Goal: Task Accomplishment & Management: Manage account settings

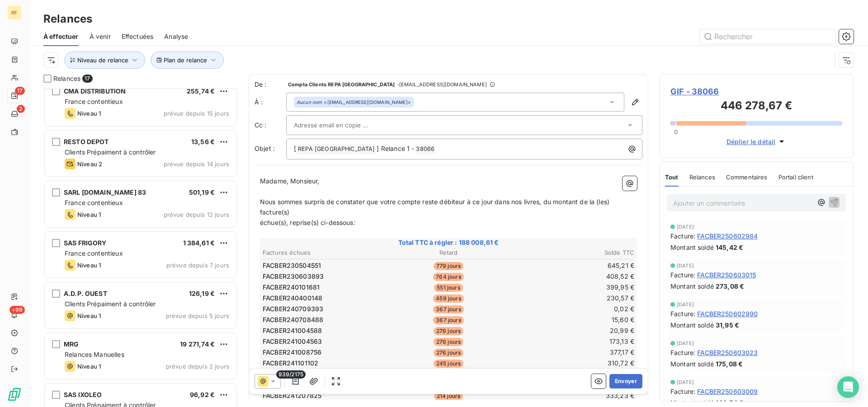
scroll to position [543, 0]
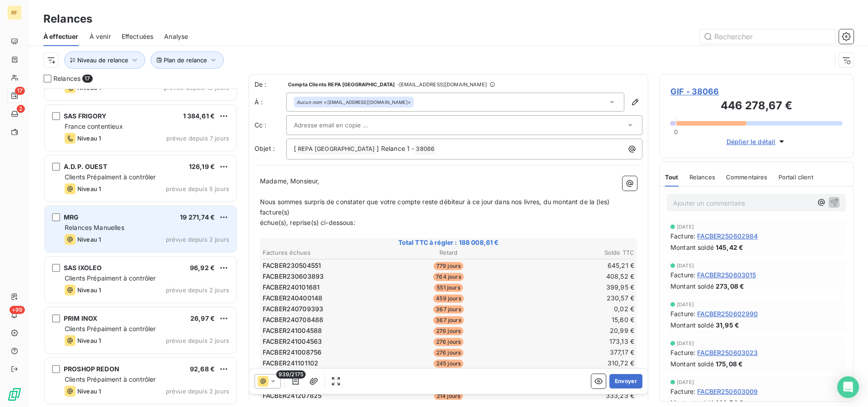
click at [69, 218] on span "MRG" at bounding box center [71, 217] width 15 height 8
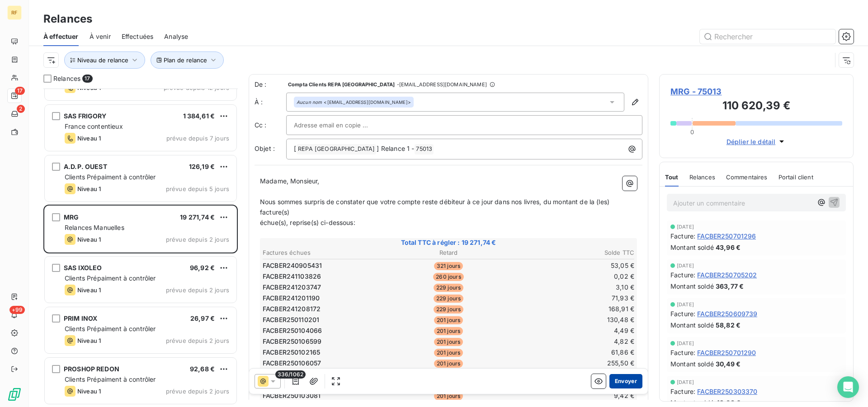
click at [623, 377] on button "Envoyer" at bounding box center [626, 381] width 33 height 14
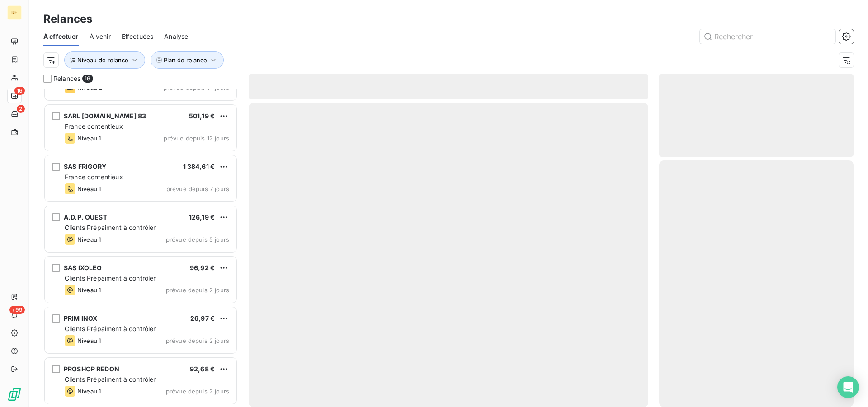
scroll to position [492, 0]
click at [305, 53] on div "Plan de relance Niveau de relance" at bounding box center [437, 60] width 788 height 17
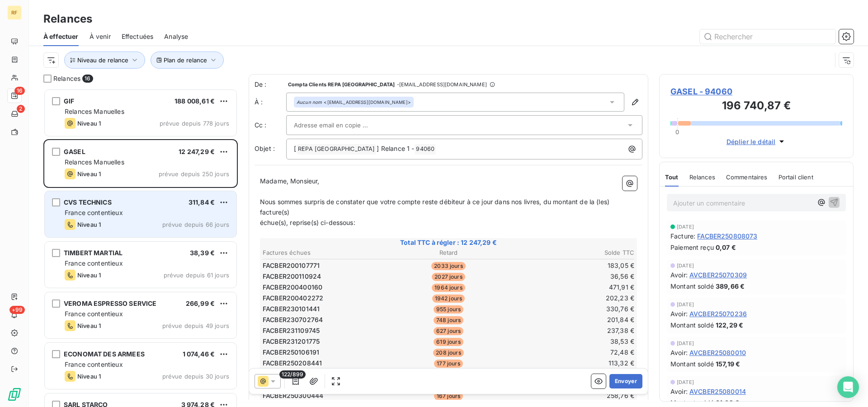
click at [138, 223] on div "Niveau 1 prévue depuis 66 jours" at bounding box center [147, 224] width 165 height 11
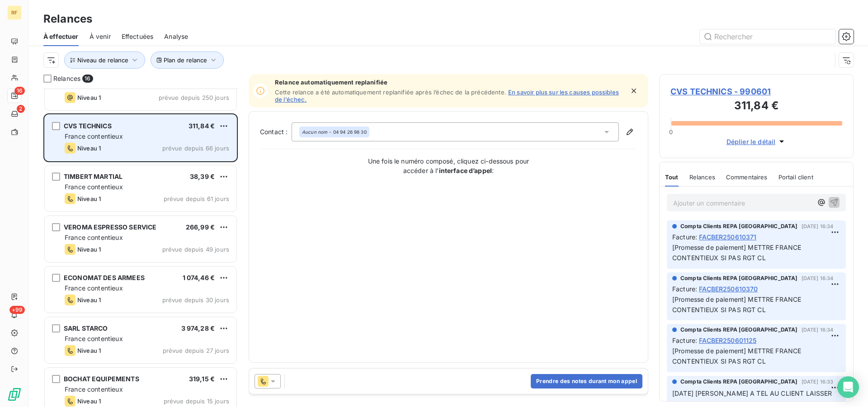
scroll to position [93, 0]
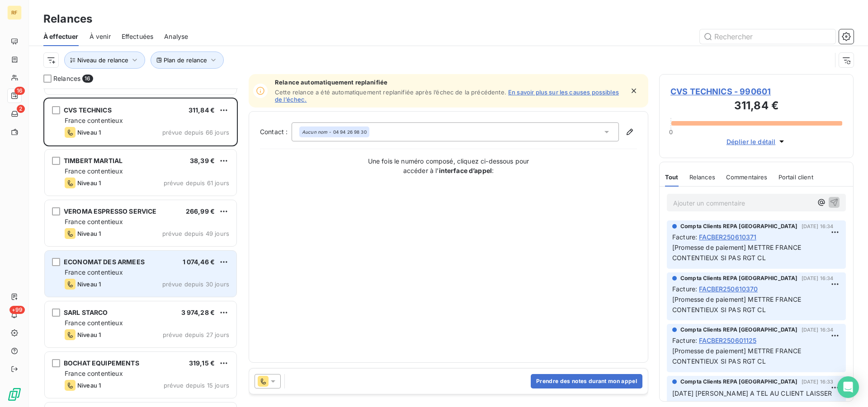
click at [134, 289] on div "Niveau 1 prévue depuis 30 jours" at bounding box center [147, 284] width 165 height 11
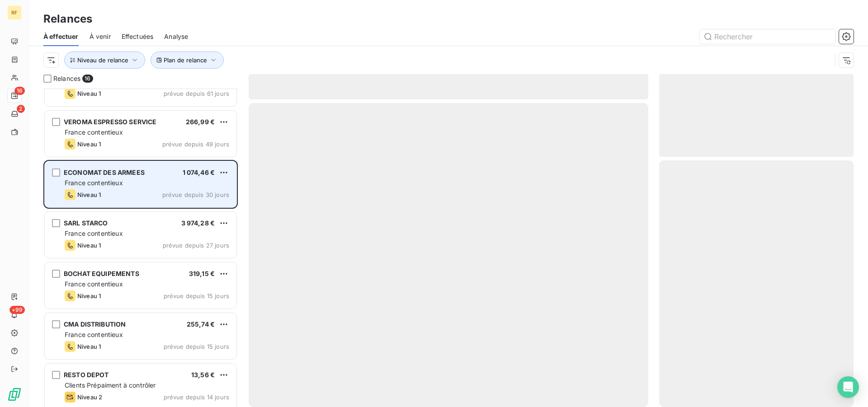
scroll to position [185, 0]
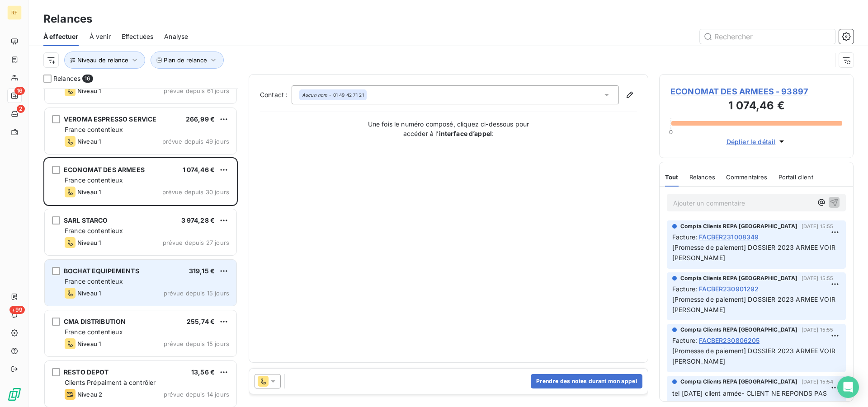
click at [136, 279] on div "France contentieux" at bounding box center [147, 281] width 165 height 9
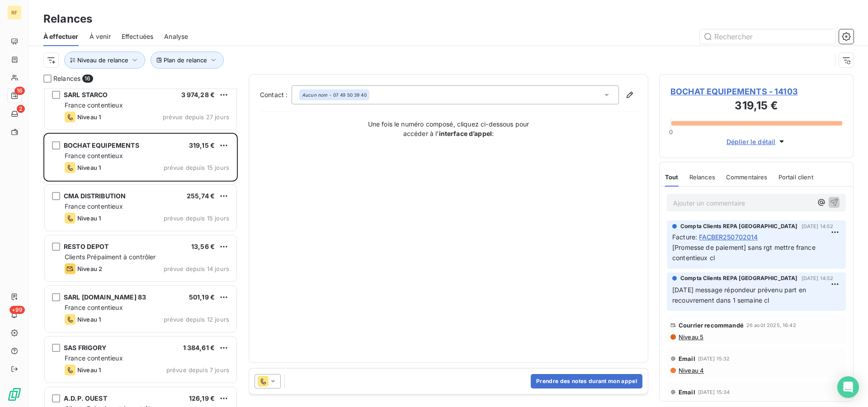
scroll to position [323, 0]
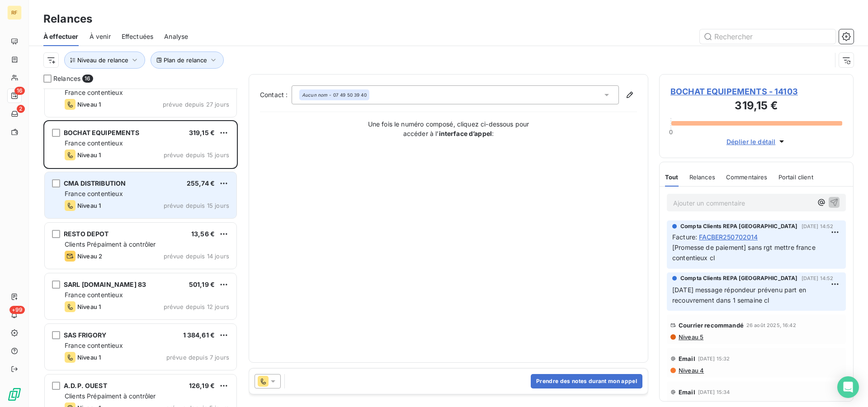
click at [142, 206] on div "Niveau 1 prévue depuis 15 jours" at bounding box center [147, 205] width 165 height 11
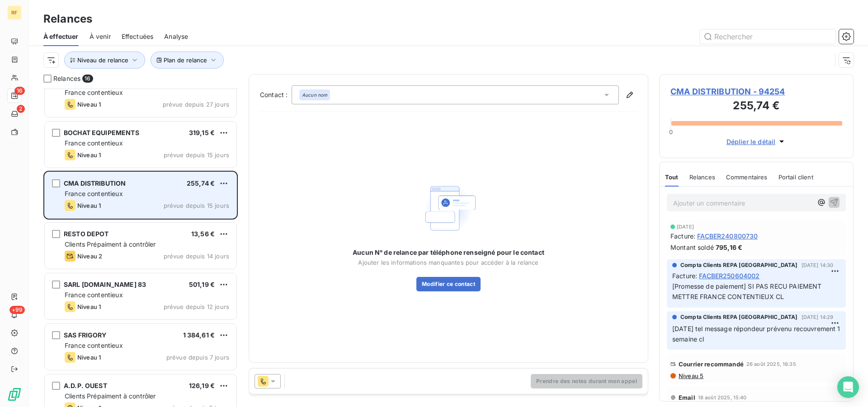
scroll to position [369, 0]
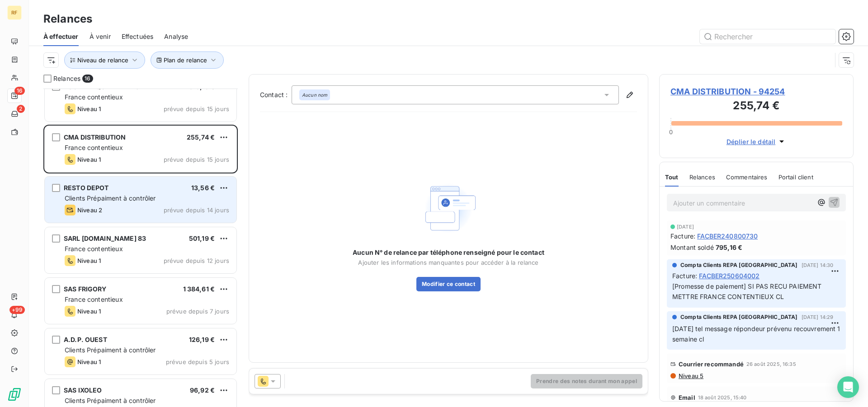
click at [154, 208] on div "Niveau 2 prévue depuis 14 jours" at bounding box center [147, 210] width 165 height 11
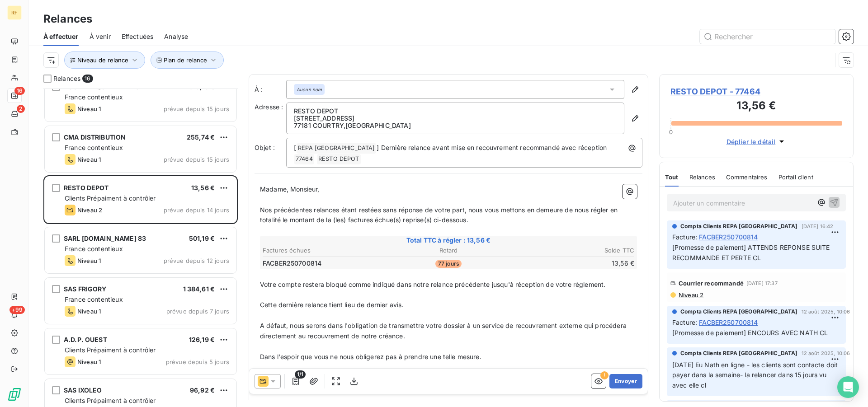
click at [703, 175] on span "Relances" at bounding box center [703, 177] width 26 height 7
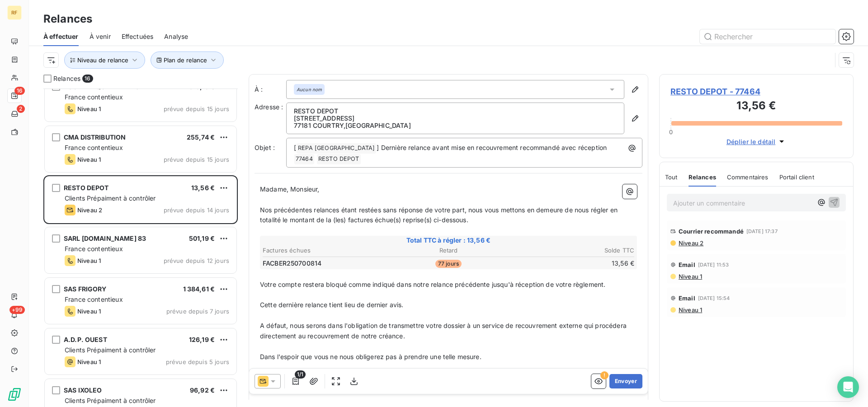
click at [695, 244] on span "Niveau 2" at bounding box center [691, 243] width 26 height 7
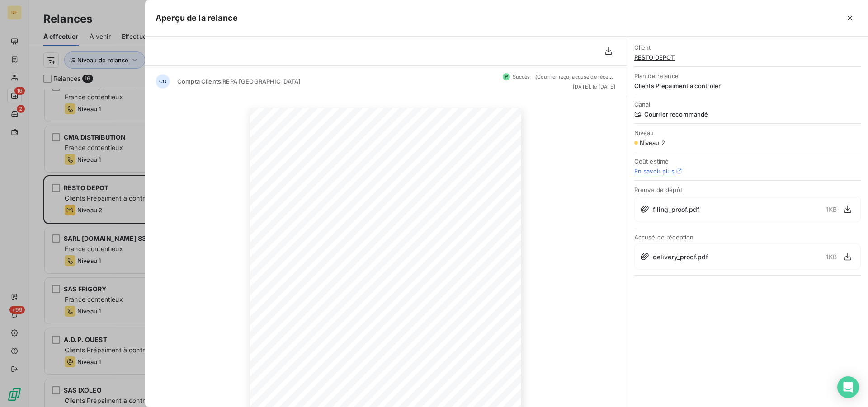
click at [684, 261] on span "delivery_proof.pdf" at bounding box center [681, 256] width 56 height 9
click at [686, 258] on span "delivery_proof.pdf" at bounding box center [681, 256] width 56 height 9
drag, startPoint x: 852, startPoint y: 260, endPoint x: 850, endPoint y: 256, distance: 4.7
click at [851, 257] on button "button" at bounding box center [848, 257] width 14 height 14
click at [852, 18] on icon "button" at bounding box center [850, 18] width 9 height 9
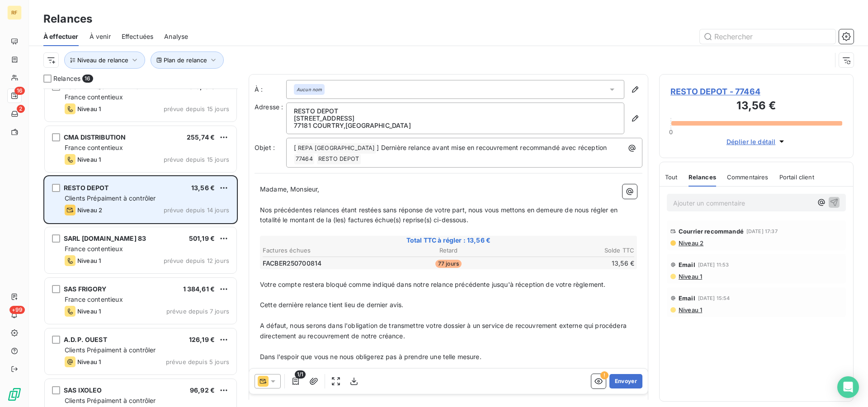
click at [138, 194] on div "Clients Prépaiment à contrôler" at bounding box center [147, 198] width 165 height 9
click at [140, 195] on span "Clients Prépaiment à contrôler" at bounding box center [110, 198] width 91 height 8
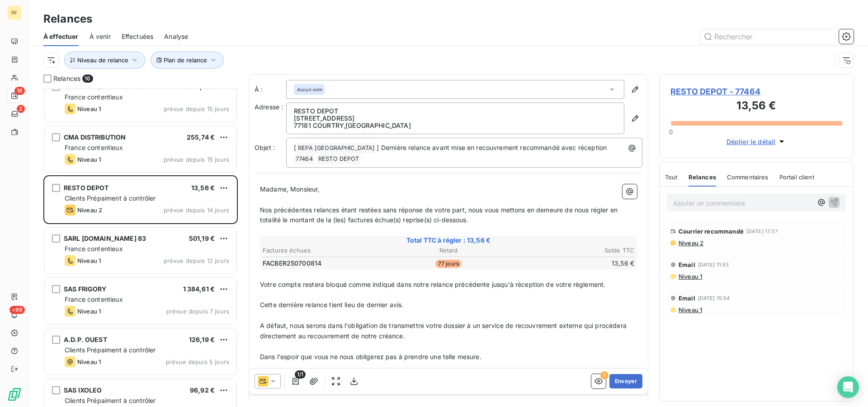
click at [720, 206] on p "Ajouter un commentaire ﻿" at bounding box center [742, 203] width 139 height 11
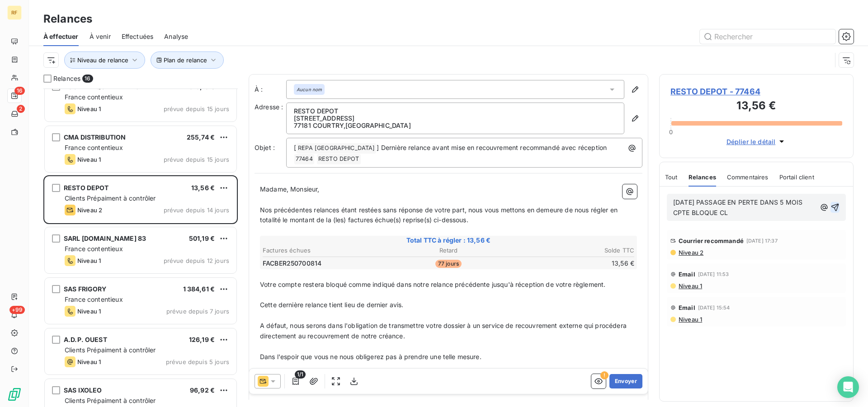
click at [836, 208] on icon "button" at bounding box center [836, 208] width 8 height 8
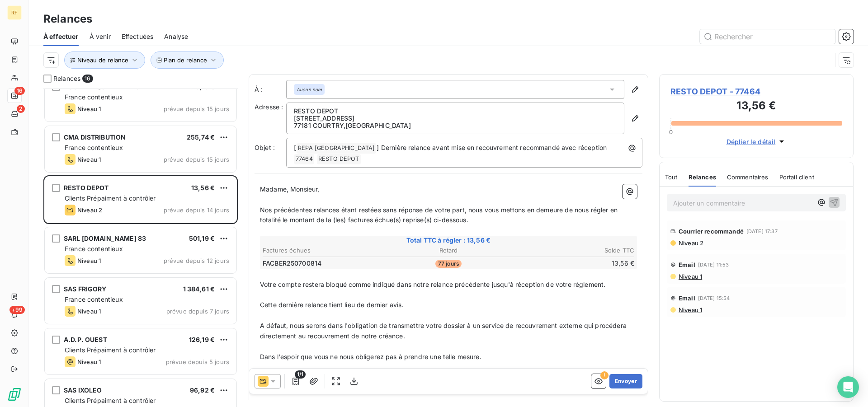
click at [721, 90] on span "RESTO DEPOT - 77464" at bounding box center [757, 91] width 172 height 12
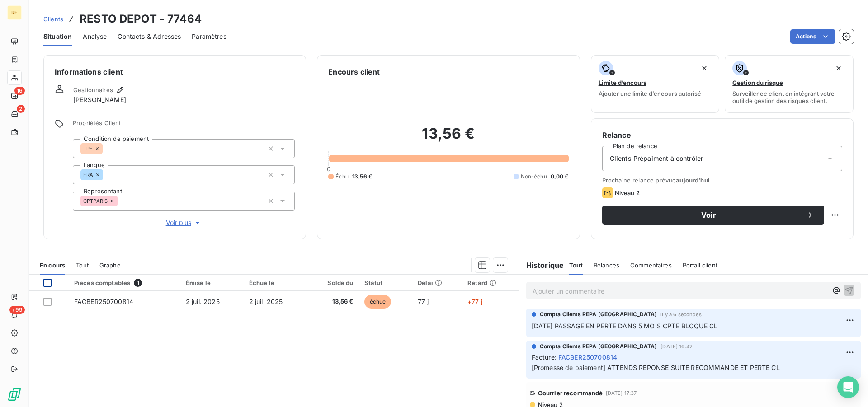
click at [48, 285] on div at bounding box center [47, 283] width 8 height 8
click at [500, 265] on html "RF 16 2 +99 Clients RESTO DEPOT - 77464 Situation Analyse Contacts & Adresses P…" at bounding box center [434, 203] width 868 height 407
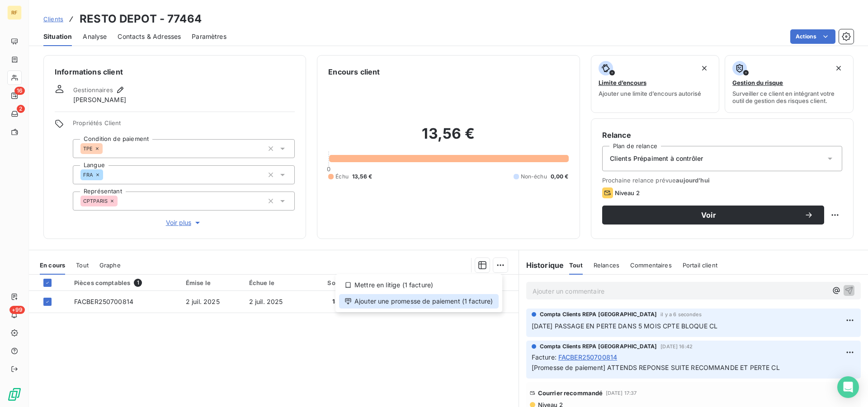
click at [433, 300] on div "Ajouter une promesse de paiement (1 facture)" at bounding box center [419, 301] width 160 height 14
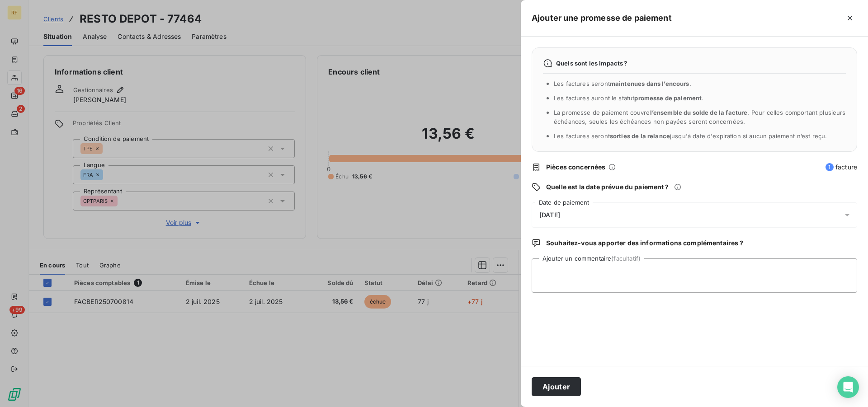
click at [560, 214] on span "18/09/2025" at bounding box center [550, 215] width 21 height 7
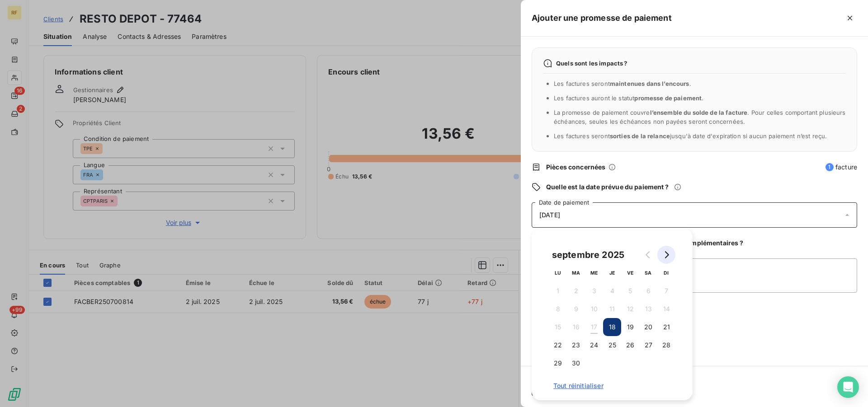
click at [666, 255] on icon "Go to next month" at bounding box center [666, 254] width 7 height 7
click at [670, 254] on button "Go to next month" at bounding box center [667, 255] width 18 height 18
click at [669, 255] on icon "Go to next month" at bounding box center [666, 254] width 7 height 7
click at [597, 292] on button "3" at bounding box center [594, 291] width 18 height 18
click at [706, 278] on textarea "Ajouter un commentaire (facultatif)" at bounding box center [695, 276] width 326 height 34
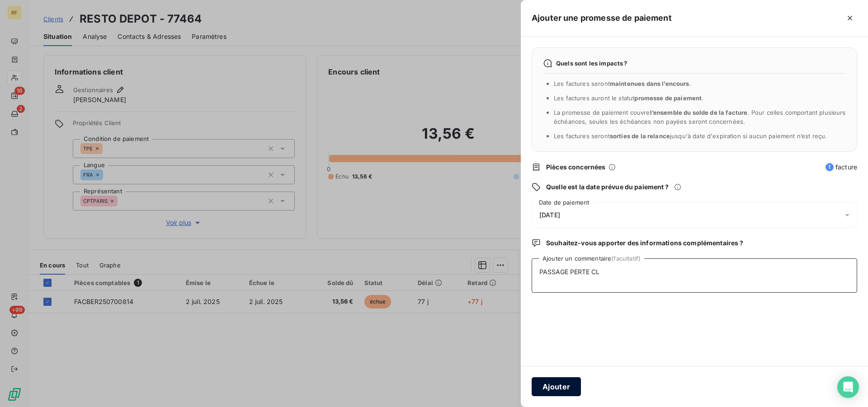
type textarea "PASSAGE PERTE CL"
click at [556, 396] on button "Ajouter" at bounding box center [556, 387] width 49 height 19
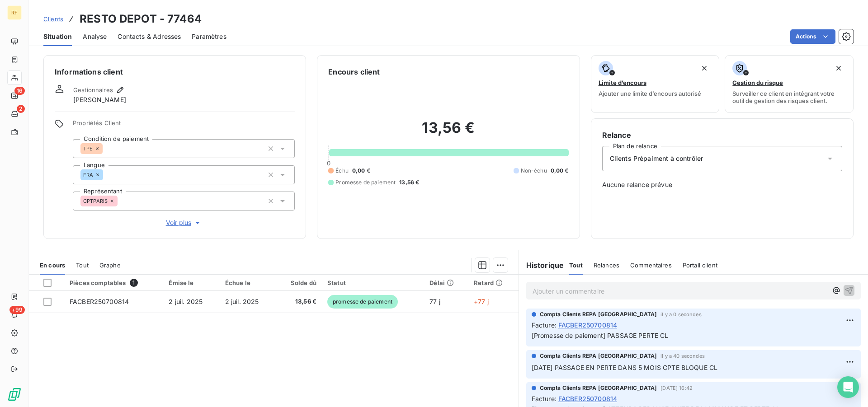
click at [649, 168] on div "Clients Prépaiment à contrôler" at bounding box center [722, 158] width 240 height 25
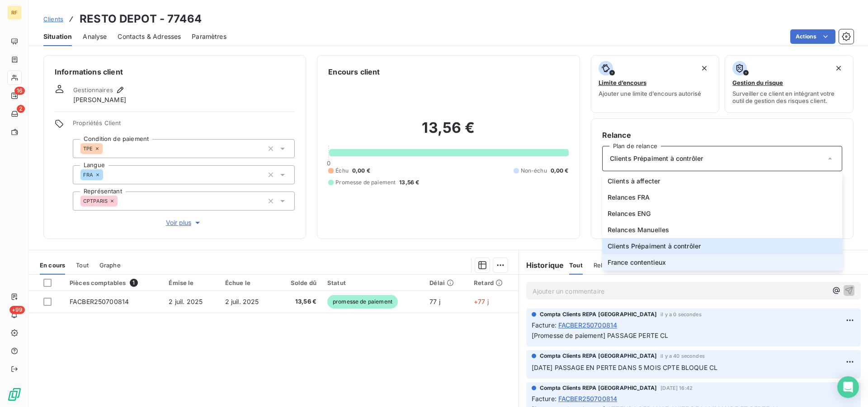
click at [666, 262] on li "France contentieux" at bounding box center [722, 263] width 240 height 16
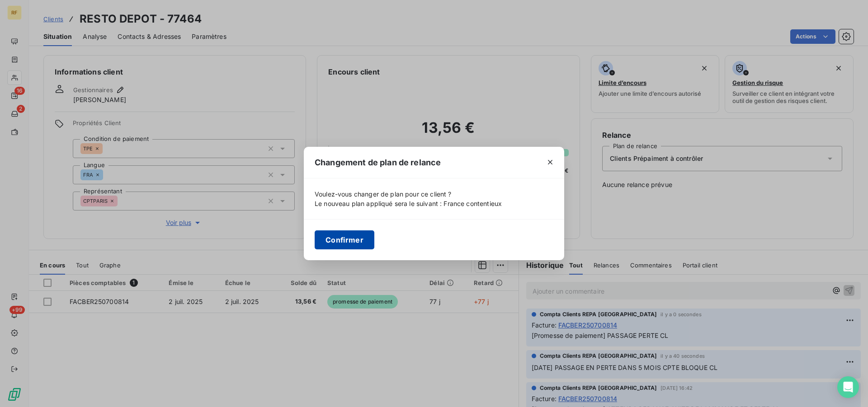
click at [365, 235] on button "Confirmer" at bounding box center [345, 240] width 60 height 19
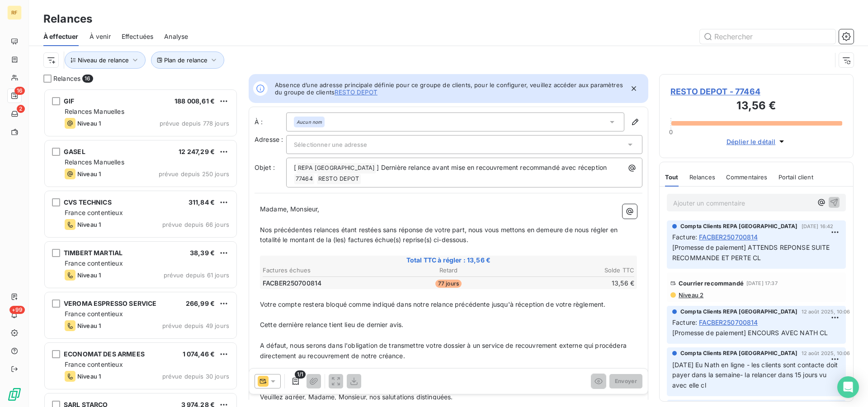
scroll to position [311, 187]
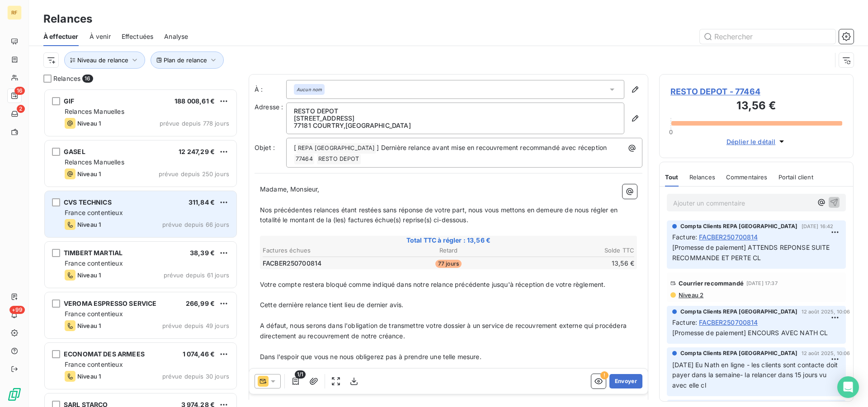
click at [132, 214] on div "France contentieux" at bounding box center [147, 212] width 165 height 9
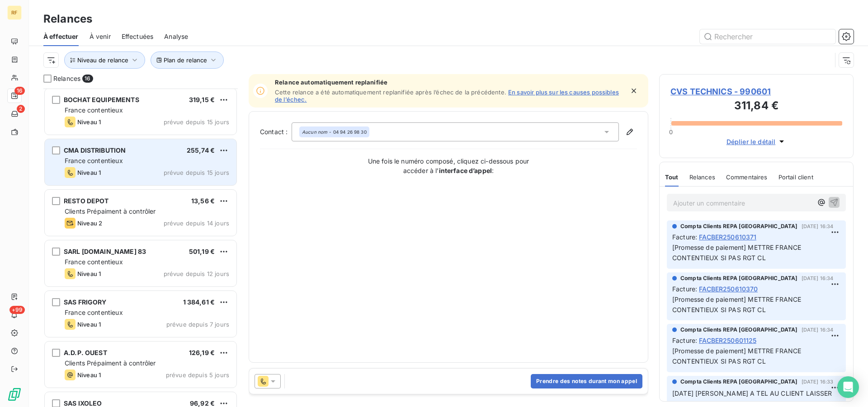
scroll to position [369, 0]
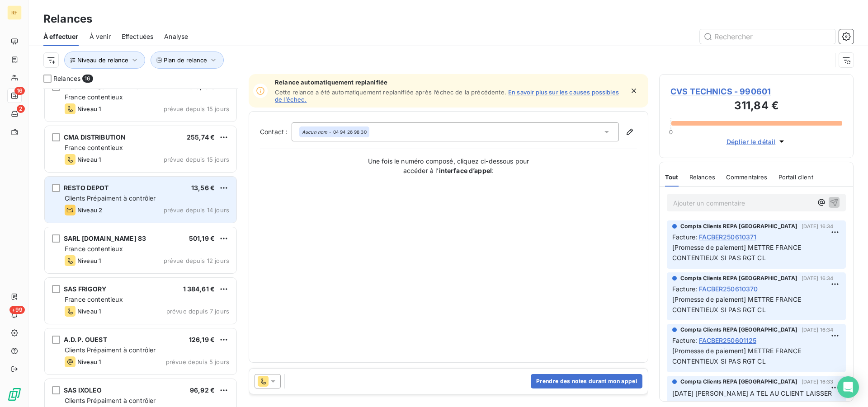
click at [136, 208] on div "Niveau 2 prévue depuis 14 jours" at bounding box center [147, 210] width 165 height 11
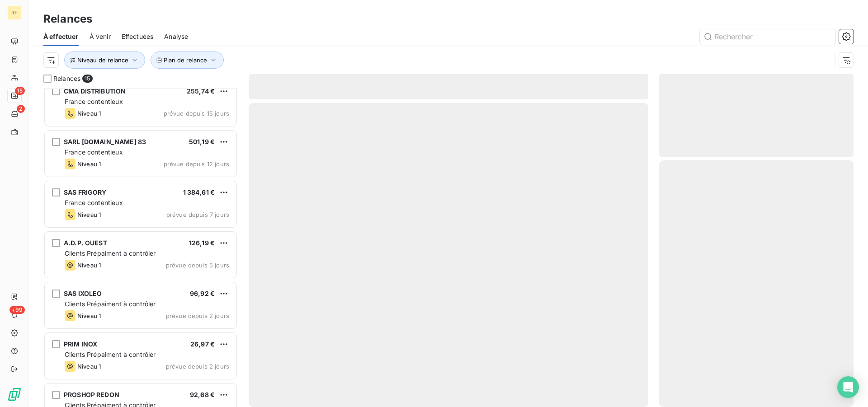
scroll to position [441, 0]
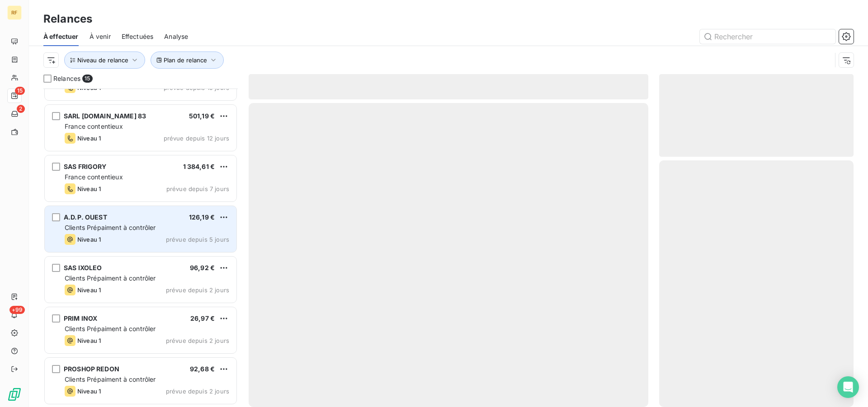
click at [171, 228] on div "Clients Prépaiment à contrôler" at bounding box center [147, 227] width 165 height 9
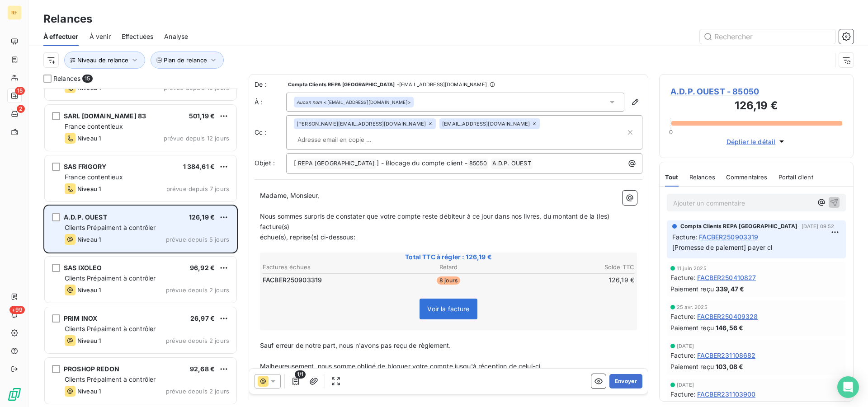
click at [171, 228] on div "Clients Prépaiment à contrôler" at bounding box center [147, 227] width 165 height 9
click at [180, 220] on div "A.D.P. OUEST 126,19 €" at bounding box center [147, 217] width 165 height 8
click at [130, 234] on div "Niveau 1 prévue depuis 5 jours" at bounding box center [147, 239] width 165 height 11
click at [171, 242] on span "prévue depuis 5 jours" at bounding box center [197, 239] width 63 height 7
click at [173, 241] on span "prévue depuis 5 jours" at bounding box center [197, 239] width 63 height 7
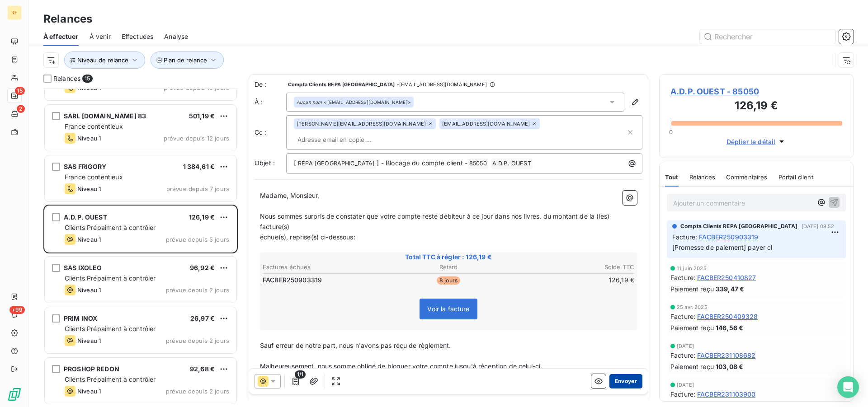
click at [615, 382] on button "Envoyer" at bounding box center [626, 381] width 33 height 14
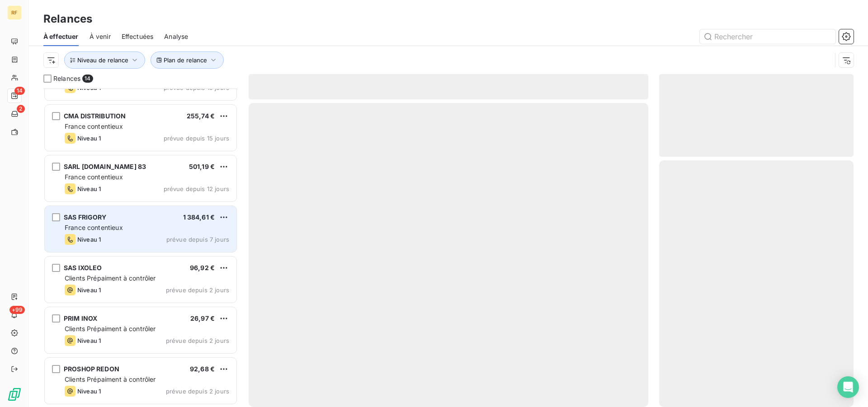
scroll to position [390, 0]
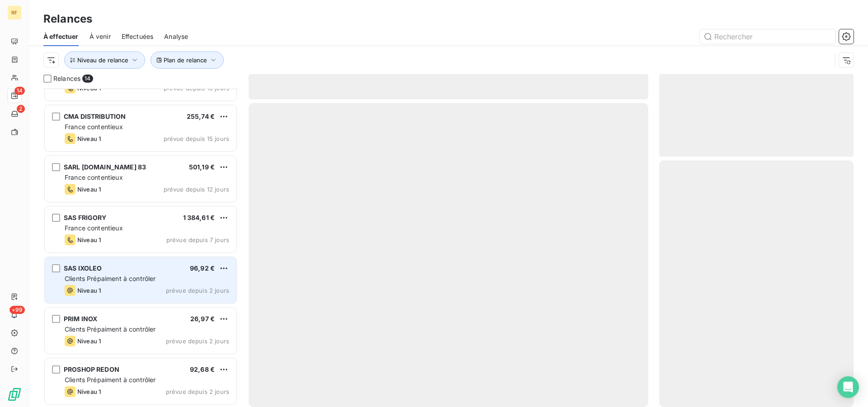
click at [133, 283] on span "Clients Prépaiment à contrôler" at bounding box center [110, 279] width 91 height 8
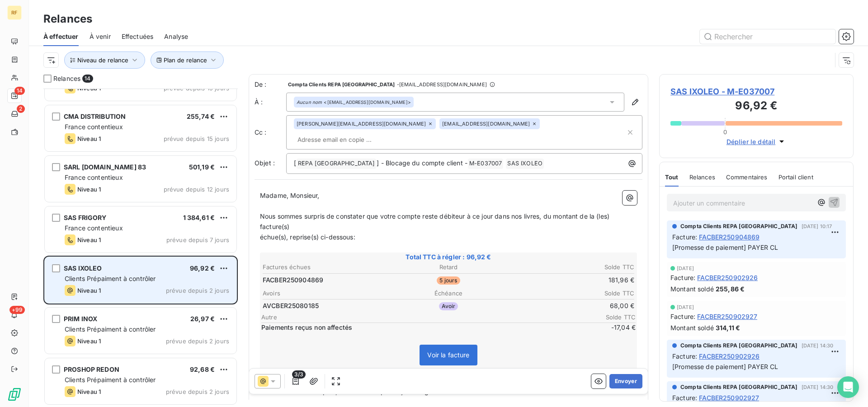
click at [126, 294] on div "Niveau 1 prévue depuis 2 jours" at bounding box center [147, 290] width 165 height 11
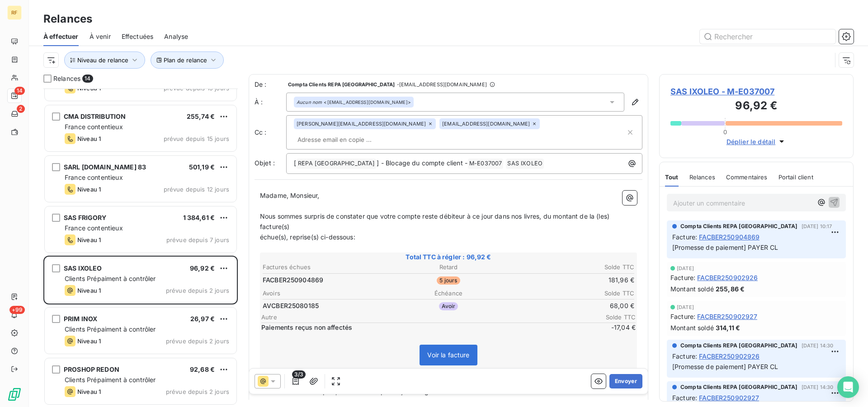
click at [711, 90] on span "SAS IXOLEO - M-E037007" at bounding box center [757, 91] width 172 height 12
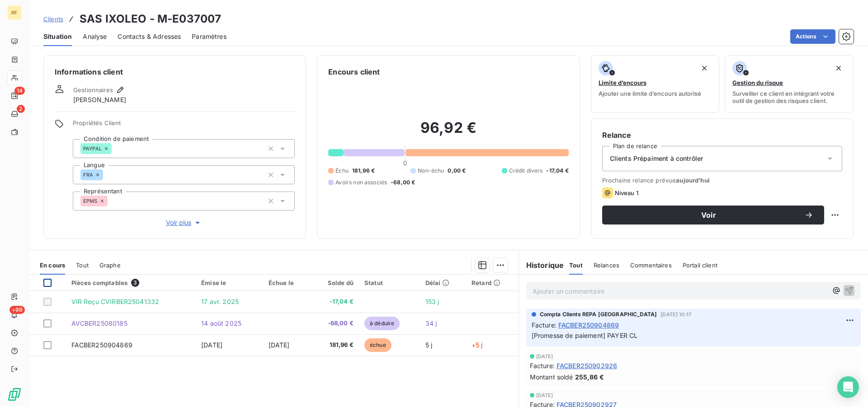
click at [44, 283] on div at bounding box center [47, 283] width 8 height 8
click at [496, 267] on html "RF 14 2 +99 Clients SAS IXOLEO - M-E037007 Situation Analyse Contacts & Adresse…" at bounding box center [434, 203] width 868 height 407
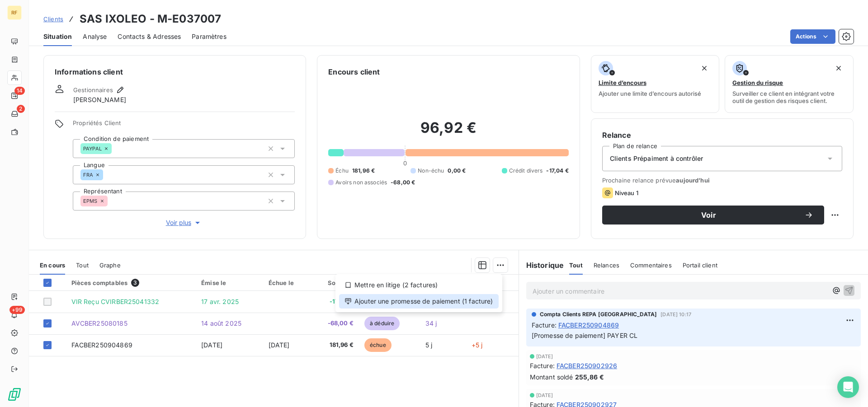
click at [444, 302] on div "Ajouter une promesse de paiement (1 facture)" at bounding box center [419, 301] width 160 height 14
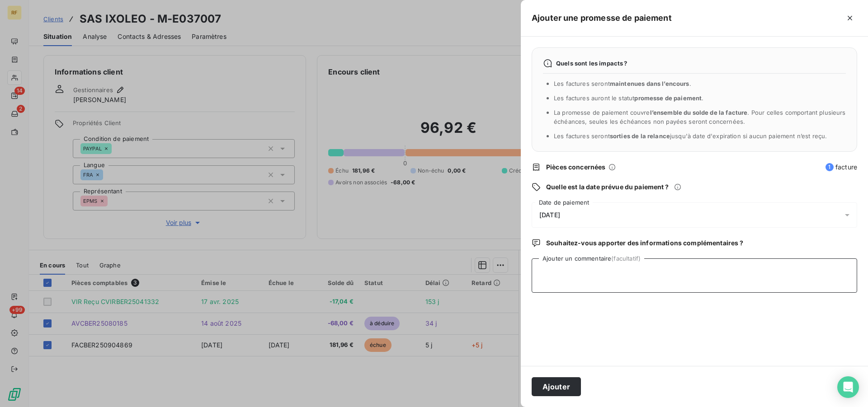
click at [626, 279] on textarea "Ajouter un commentaire (facultatif)" at bounding box center [695, 276] width 326 height 34
type textarea "PAYER CL"
click at [569, 392] on button "Ajouter" at bounding box center [556, 387] width 49 height 19
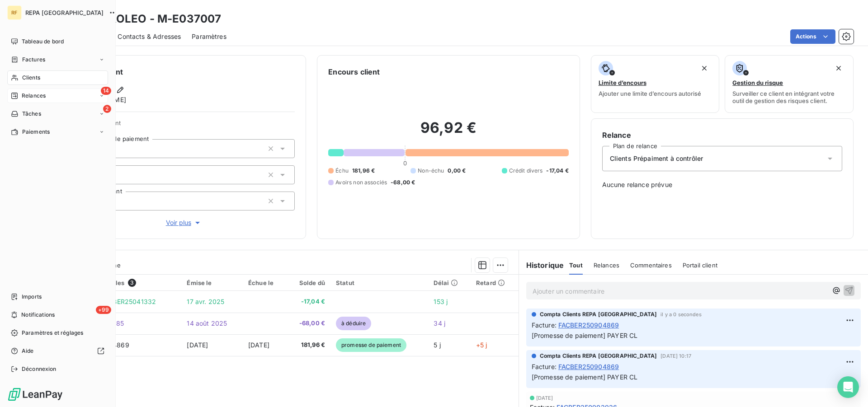
click at [17, 95] on icon at bounding box center [14, 95] width 7 height 7
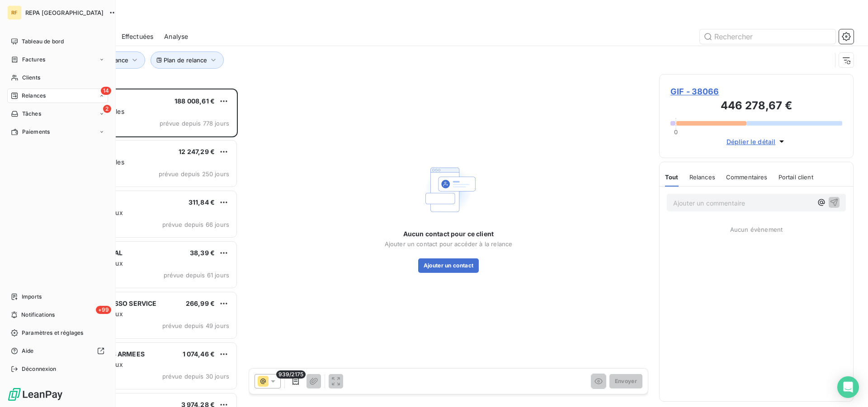
click at [27, 95] on span "Relances" at bounding box center [34, 96] width 24 height 8
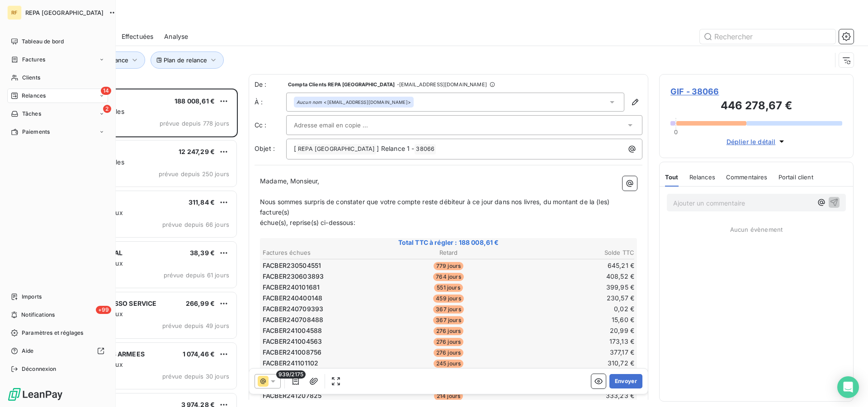
scroll to position [311, 187]
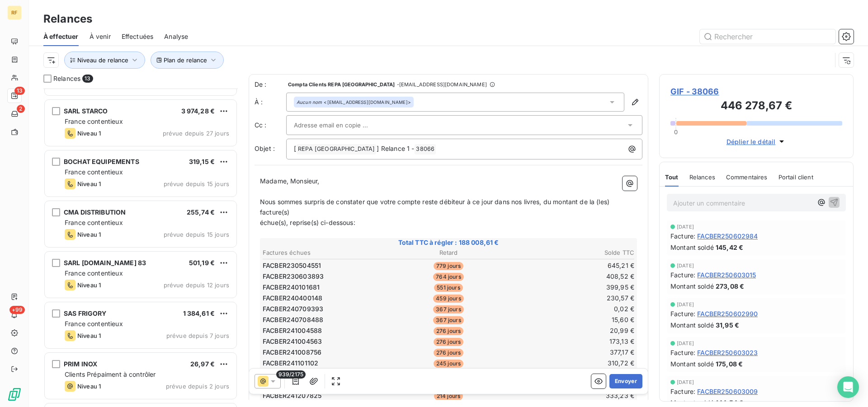
scroll to position [340, 0]
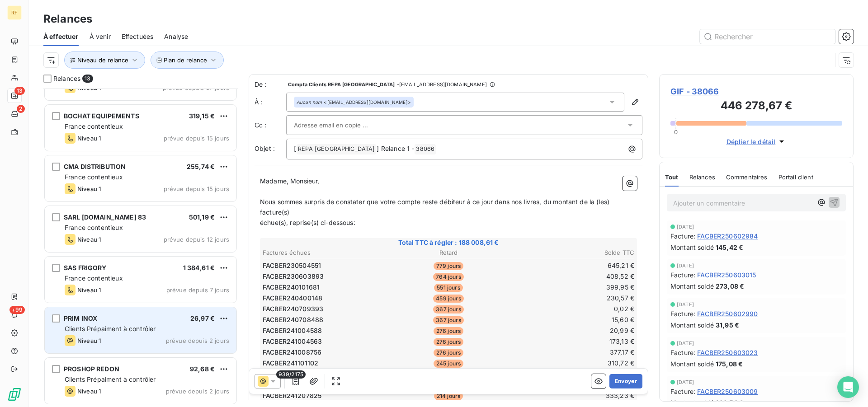
click at [148, 335] on div "PRIM INOX 26,97 € Clients Prépaiment à contrôler Niveau 1 prévue depuis 2 jours" at bounding box center [141, 331] width 192 height 46
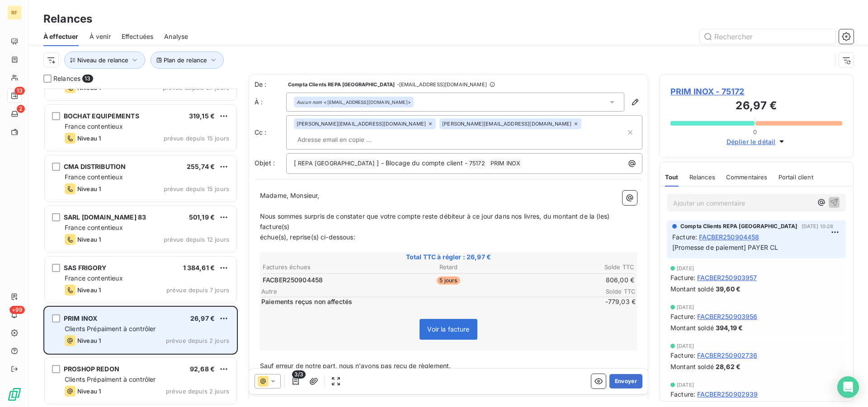
click at [149, 334] on div "PRIM INOX 26,97 € Clients Prépaiment à contrôler Niveau 1 prévue depuis 2 jours" at bounding box center [141, 331] width 192 height 46
click at [104, 336] on div "Niveau 1 prévue depuis 2 jours" at bounding box center [147, 341] width 165 height 11
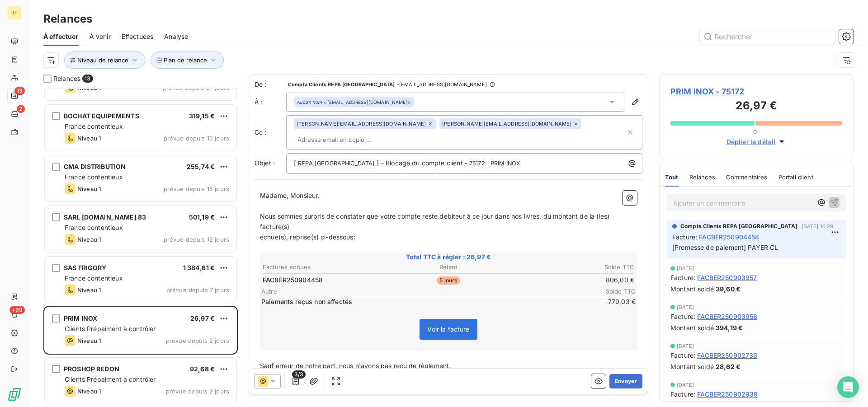
click at [682, 90] on span "PRIM INOX - 75172" at bounding box center [757, 91] width 172 height 12
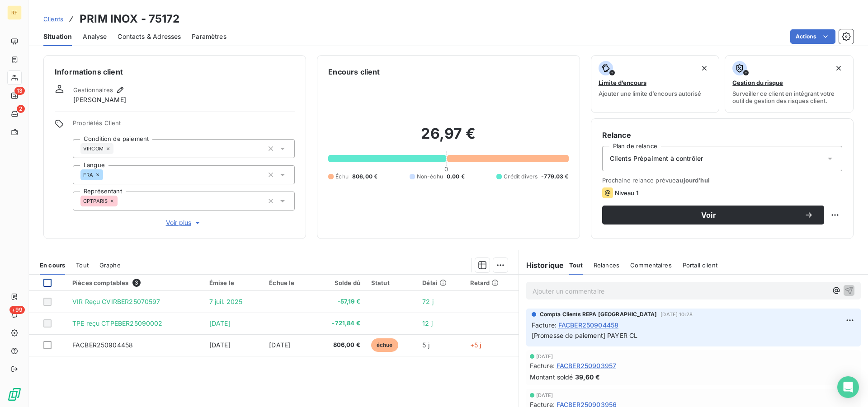
click at [46, 284] on div at bounding box center [47, 283] width 8 height 8
click at [497, 264] on html "RF 13 2 +99 Clients PRIM INOX - 75172 Situation Analyse Contacts & Adresses Par…" at bounding box center [434, 203] width 868 height 407
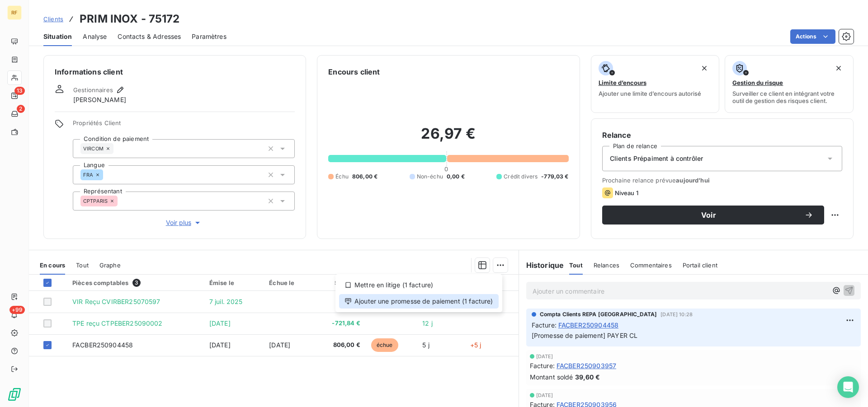
click at [383, 301] on div "Ajouter une promesse de paiement (1 facture)" at bounding box center [419, 301] width 160 height 14
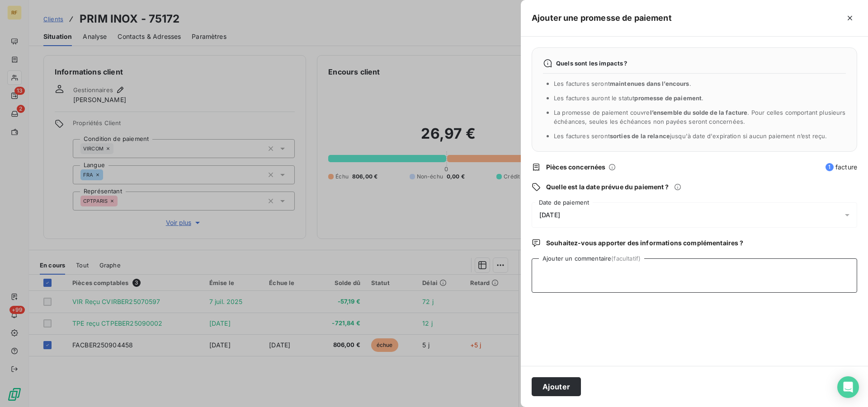
click at [611, 275] on textarea "Ajouter un commentaire (facultatif)" at bounding box center [695, 276] width 326 height 34
type textarea "PAYER CL"
click at [557, 380] on button "Ajouter" at bounding box center [556, 387] width 49 height 19
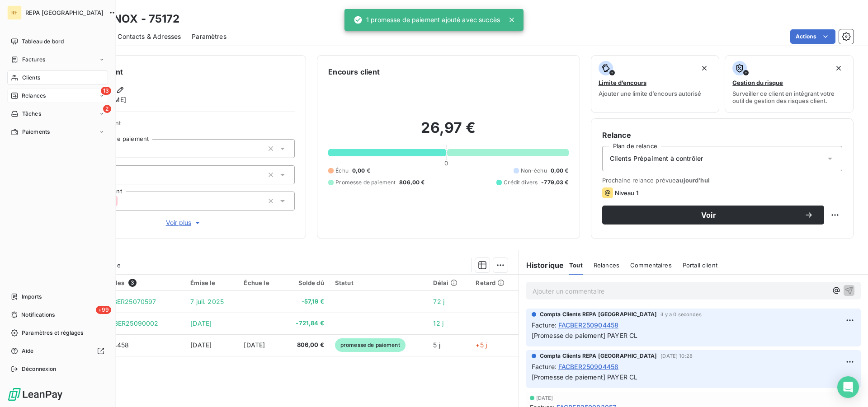
click at [40, 95] on span "Relances" at bounding box center [34, 96] width 24 height 8
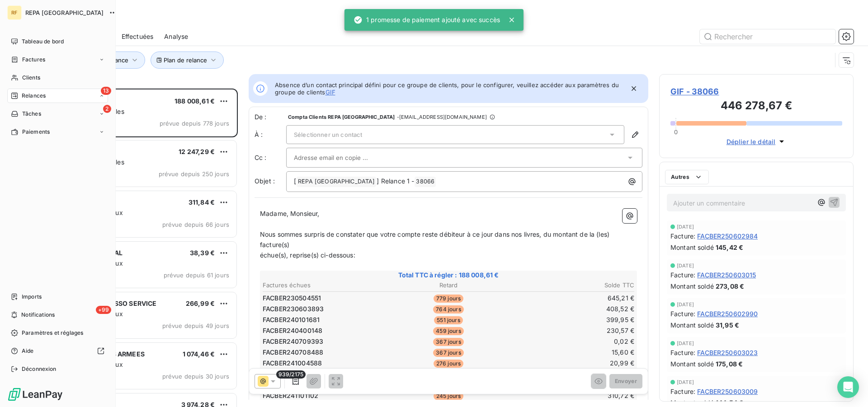
scroll to position [311, 187]
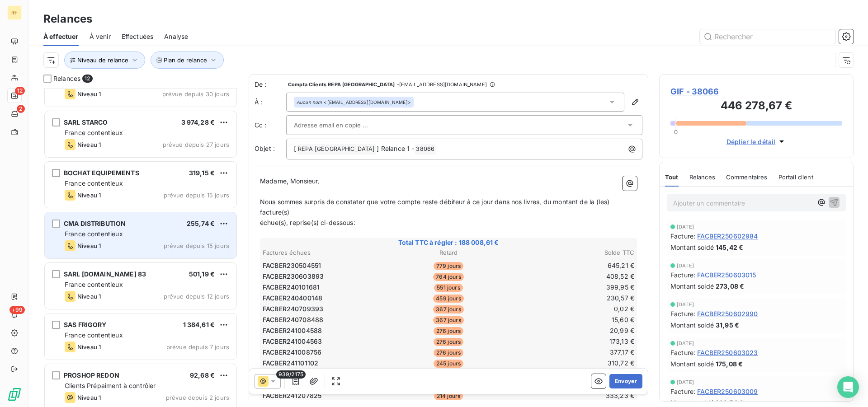
scroll to position [289, 0]
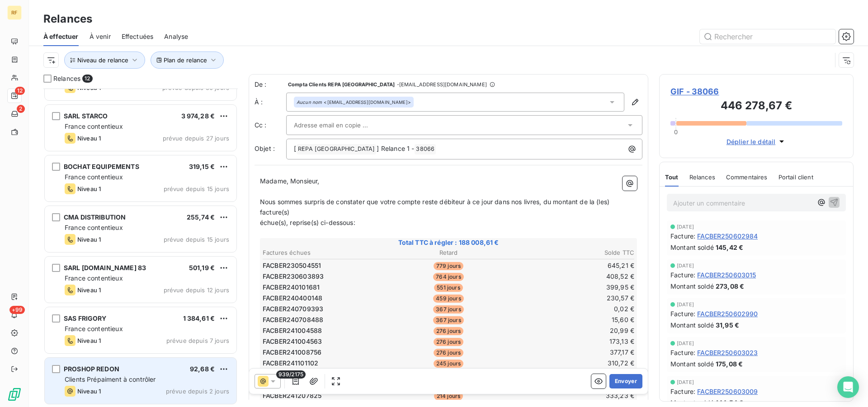
click at [131, 384] on div "Clients Prépaiment à contrôler" at bounding box center [147, 379] width 165 height 9
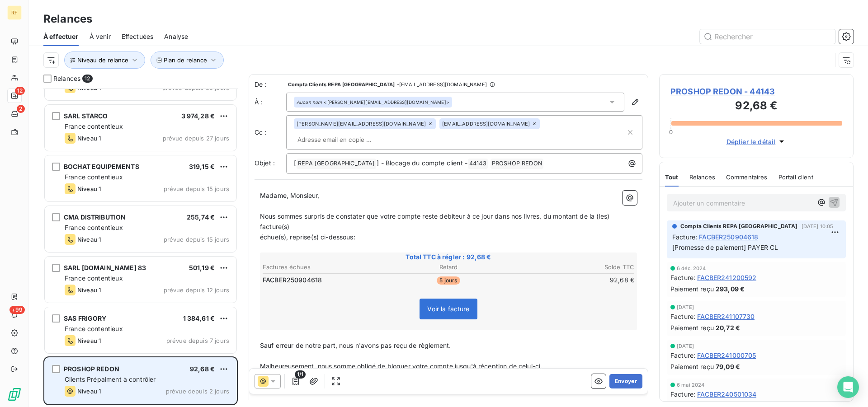
click at [111, 382] on span "Clients Prépaiment à contrôler" at bounding box center [110, 380] width 91 height 8
click at [111, 377] on span "Clients Prépaiment à contrôler" at bounding box center [110, 380] width 91 height 8
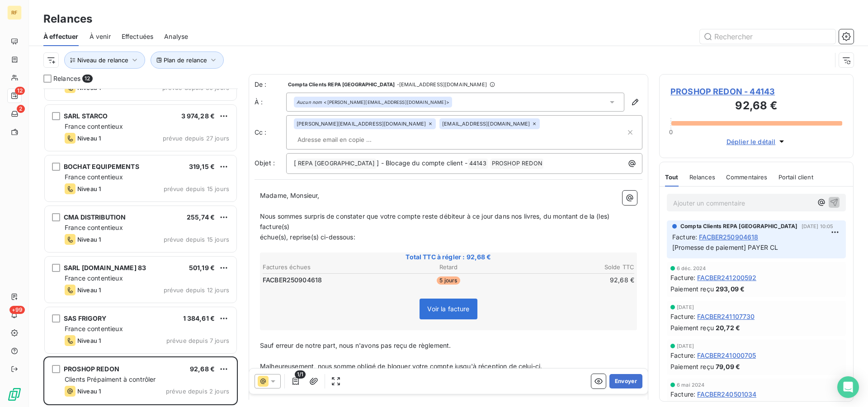
click at [693, 88] on span "PROSHOP REDON - 44143" at bounding box center [757, 91] width 172 height 12
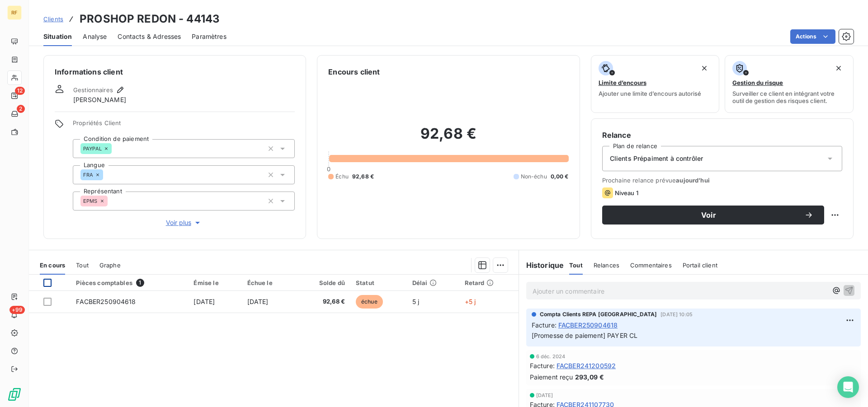
click at [46, 283] on div at bounding box center [47, 283] width 8 height 8
click at [498, 269] on html "RF 12 2 +99 Clients PROSHOP REDON - 44143 Situation Analyse Contacts & Adresses…" at bounding box center [434, 203] width 868 height 407
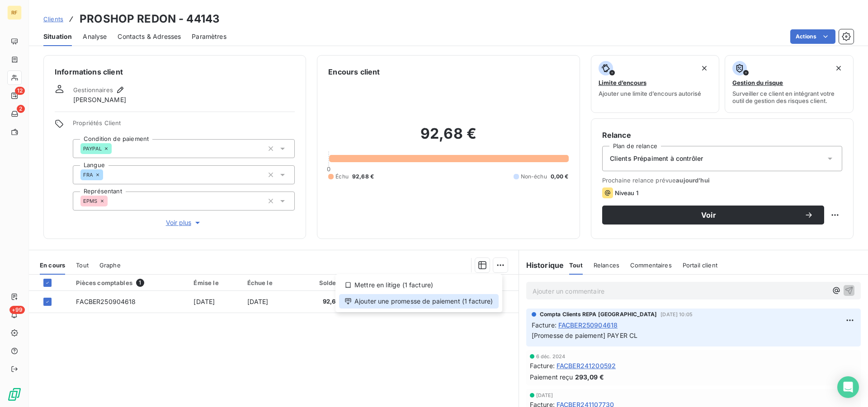
click at [423, 305] on div "Ajouter une promesse de paiement (1 facture)" at bounding box center [419, 301] width 160 height 14
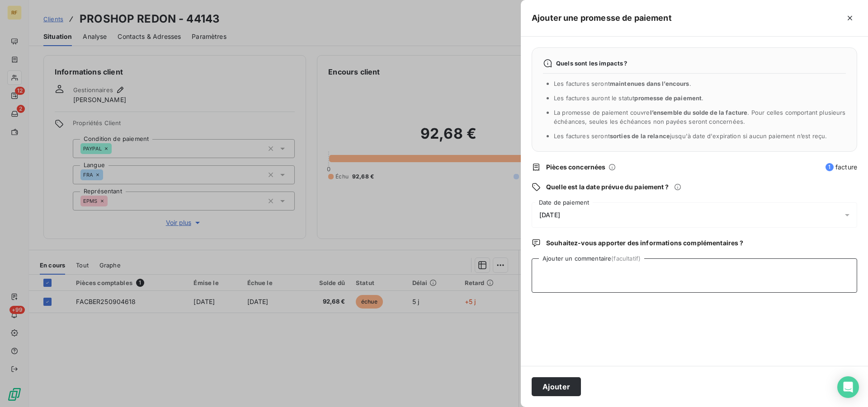
click at [551, 281] on textarea "Ajouter un commentaire (facultatif)" at bounding box center [695, 276] width 326 height 34
type textarea "P"
type textarea "PAYER CL"
click at [568, 388] on button "Ajouter" at bounding box center [556, 387] width 49 height 19
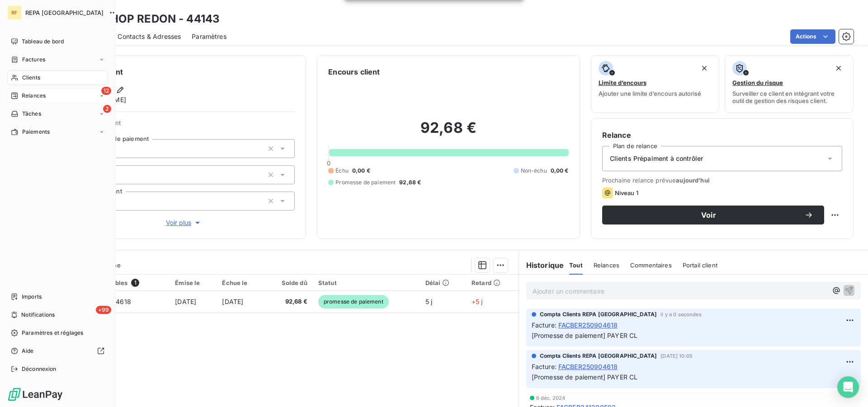
click at [31, 92] on span "Relances" at bounding box center [34, 96] width 24 height 8
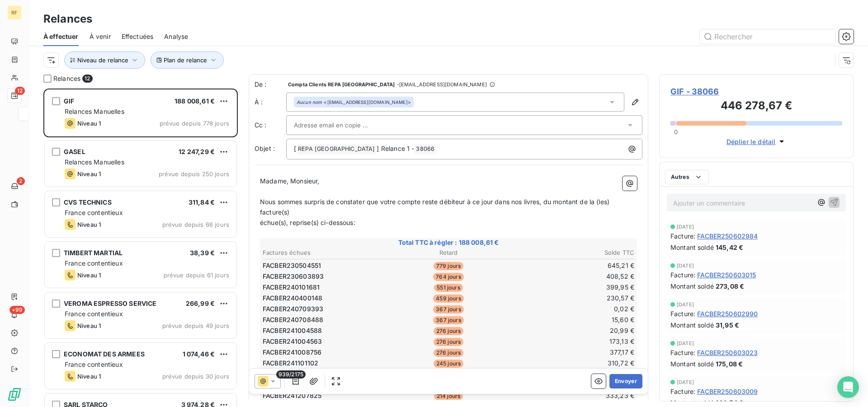
scroll to position [311, 187]
